Goal: Task Accomplishment & Management: Manage account settings

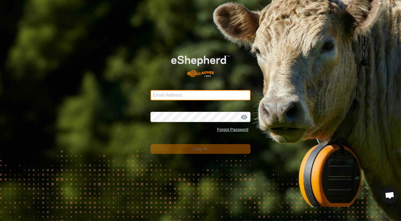
type input "[PERSON_NAME][EMAIL_ADDRESS][DOMAIN_NAME]"
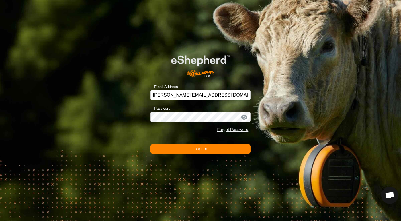
click at [172, 149] on button "Log In" at bounding box center [200, 149] width 100 height 10
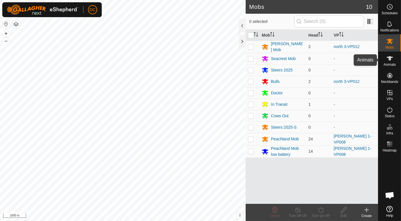
click at [390, 57] on icon at bounding box center [389, 58] width 6 height 5
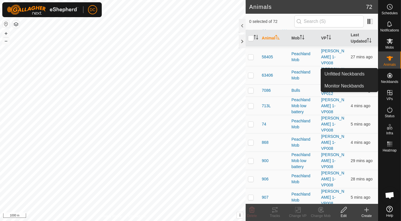
scroll to position [223, 0]
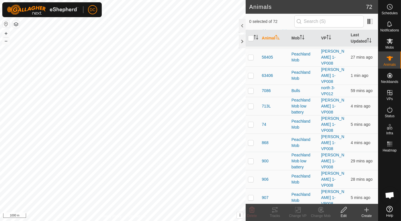
checkbox input "true"
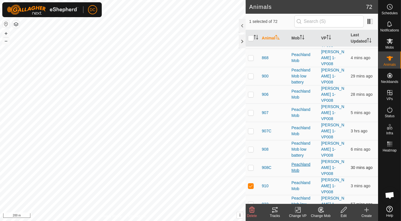
scroll to position [318, 0]
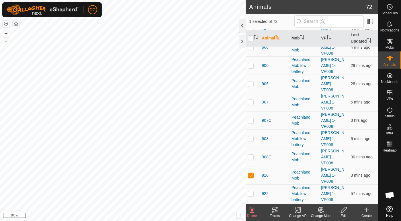
click at [243, 23] on div at bounding box center [242, 26] width 7 height 14
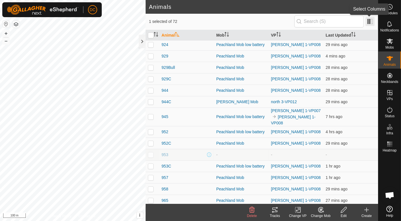
click at [368, 22] on span at bounding box center [369, 21] width 9 height 9
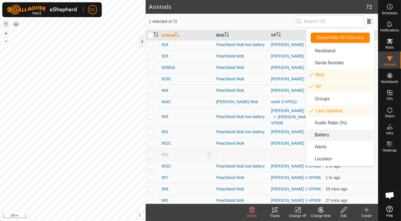
click at [316, 134] on li "Battery" at bounding box center [340, 134] width 66 height 11
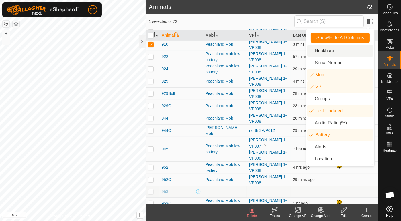
click at [248, 17] on div "1 selected of 72" at bounding box center [261, 21] width 225 height 12
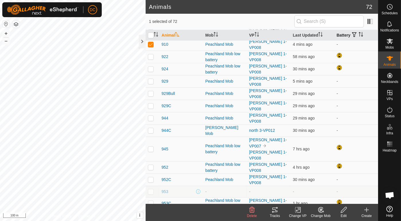
click at [362, 33] on icon "Activate to sort" at bounding box center [362, 34] width 1 height 5
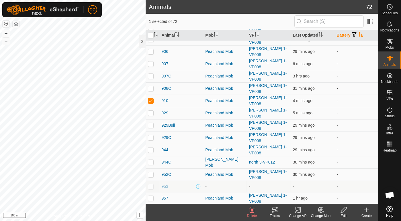
scroll to position [144, 0]
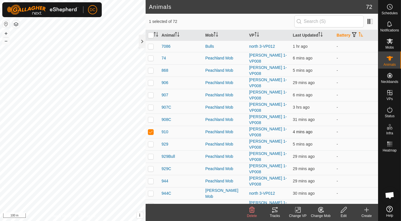
click at [151, 130] on p-checkbox at bounding box center [151, 132] width 6 height 5
checkbox input "false"
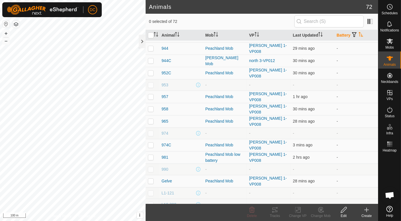
scroll to position [286, 0]
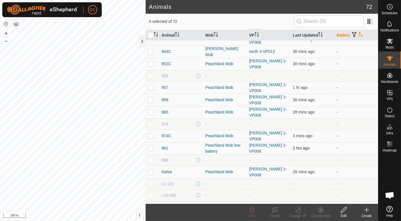
click at [150, 146] on p-checkbox at bounding box center [151, 148] width 6 height 5
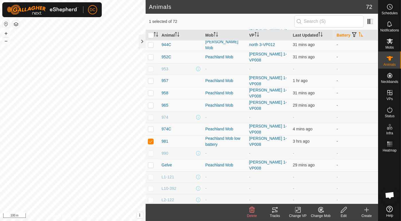
scroll to position [272, 0]
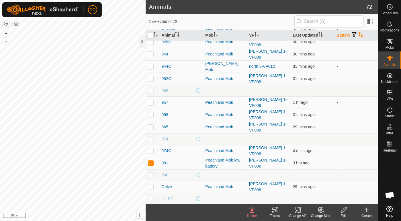
click at [320, 207] on icon at bounding box center [320, 210] width 7 height 7
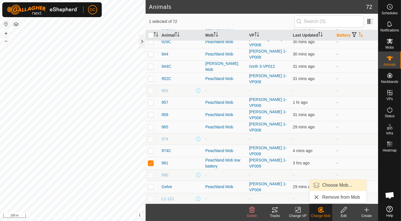
click at [333, 185] on link "Choose Mob..." at bounding box center [337, 185] width 57 height 11
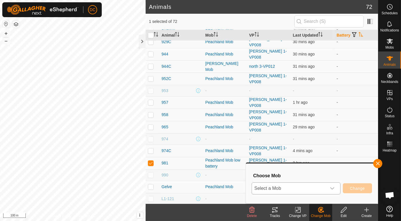
click at [333, 187] on icon "dropdown trigger" at bounding box center [332, 188] width 5 height 5
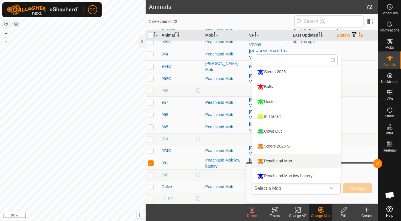
scroll to position [34, 0]
click at [289, 161] on li "Peachland Mob" at bounding box center [296, 161] width 89 height 14
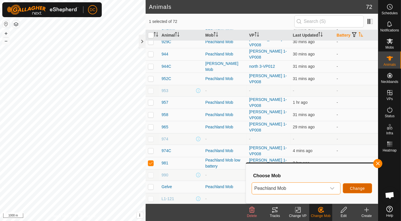
click at [359, 187] on span "Change" at bounding box center [357, 188] width 15 height 5
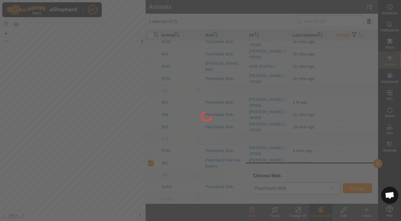
checkbox input "false"
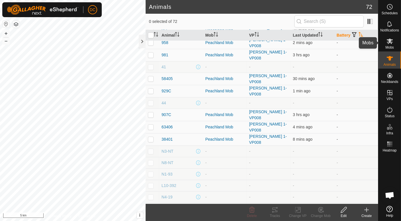
click at [391, 42] on icon at bounding box center [389, 41] width 6 height 5
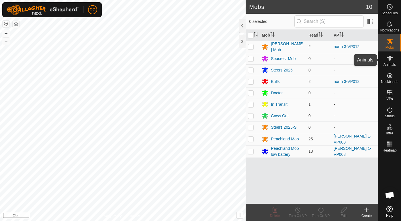
click at [390, 58] on icon at bounding box center [389, 58] width 6 height 5
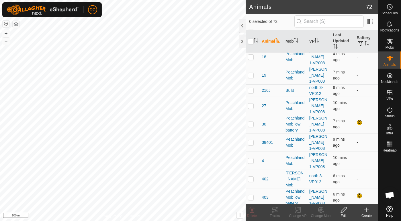
scroll to position [64, 0]
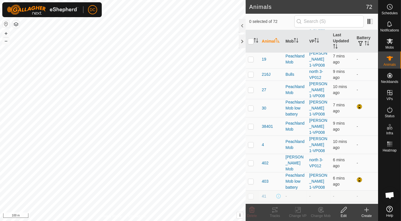
checkbox input "true"
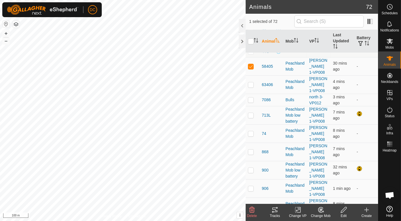
scroll to position [223, 0]
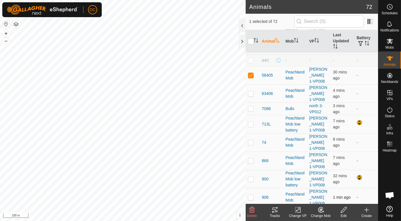
click at [250, 195] on p-checkbox at bounding box center [251, 197] width 6 height 5
checkbox input "true"
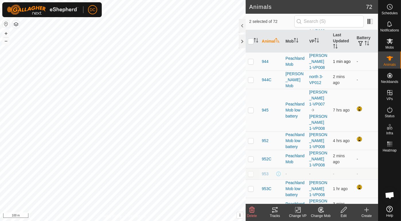
scroll to position [573, 0]
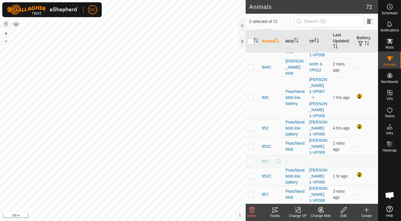
checkbox input "true"
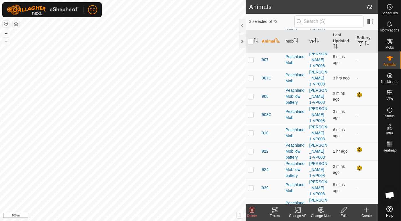
scroll to position [350, 0]
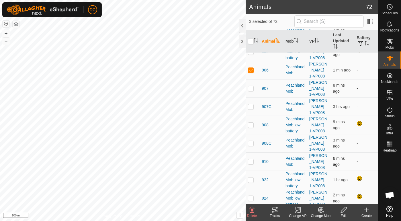
click at [251, 160] on p-checkbox at bounding box center [251, 162] width 6 height 5
checkbox input "true"
click at [275, 209] on icon at bounding box center [274, 210] width 7 height 7
